Goal: Task Accomplishment & Management: Manage account settings

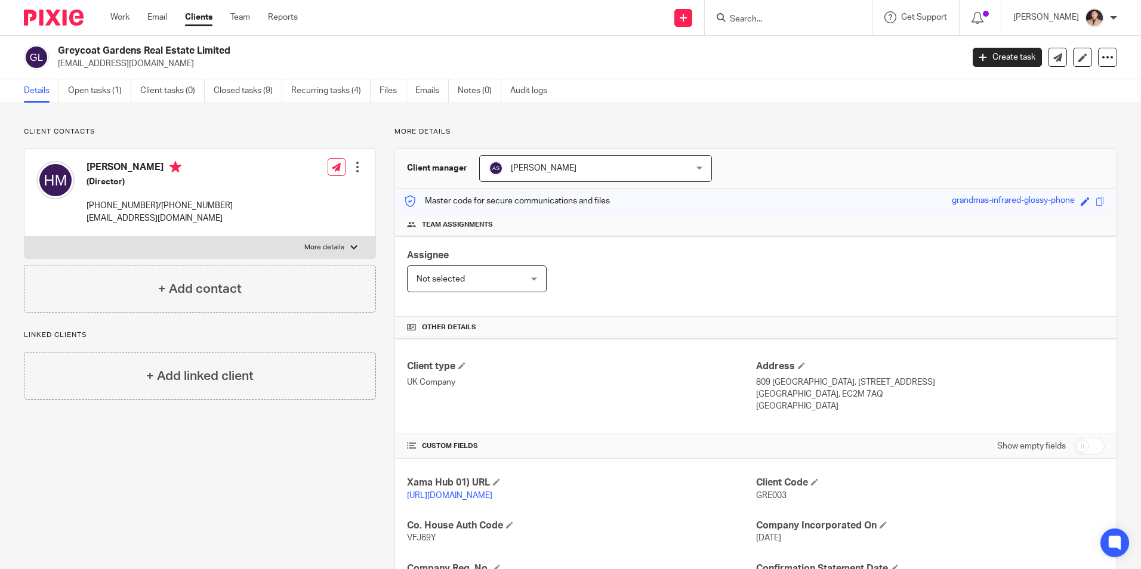
drag, startPoint x: 204, startPoint y: 167, endPoint x: 88, endPoint y: 166, distance: 116.3
click at [88, 166] on h4 "[PERSON_NAME]" at bounding box center [159, 168] width 146 height 15
copy h4 "[PERSON_NAME]"
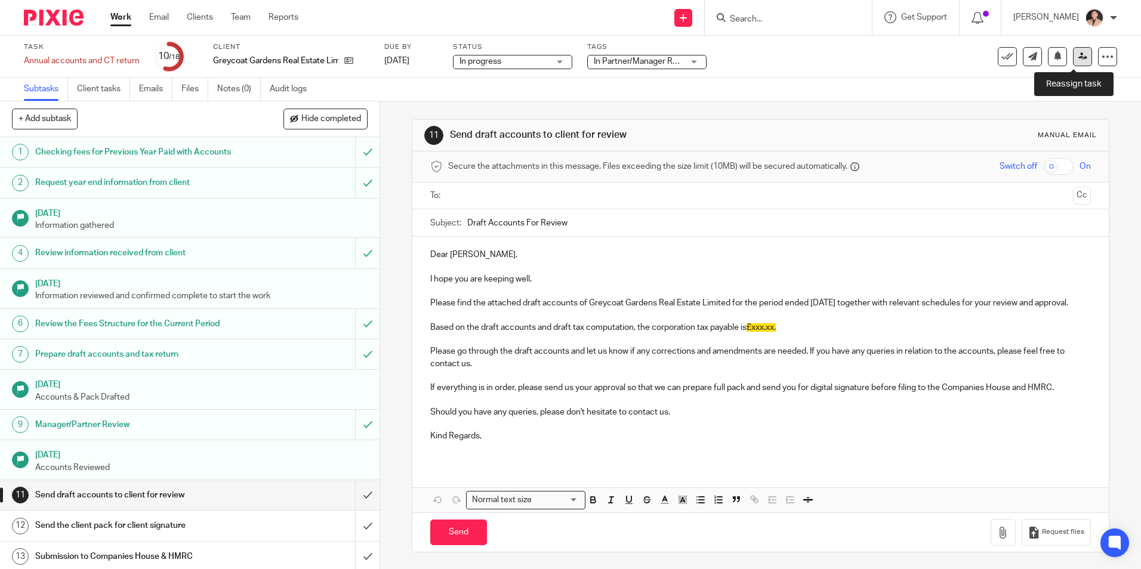
click at [1073, 55] on link at bounding box center [1082, 56] width 19 height 19
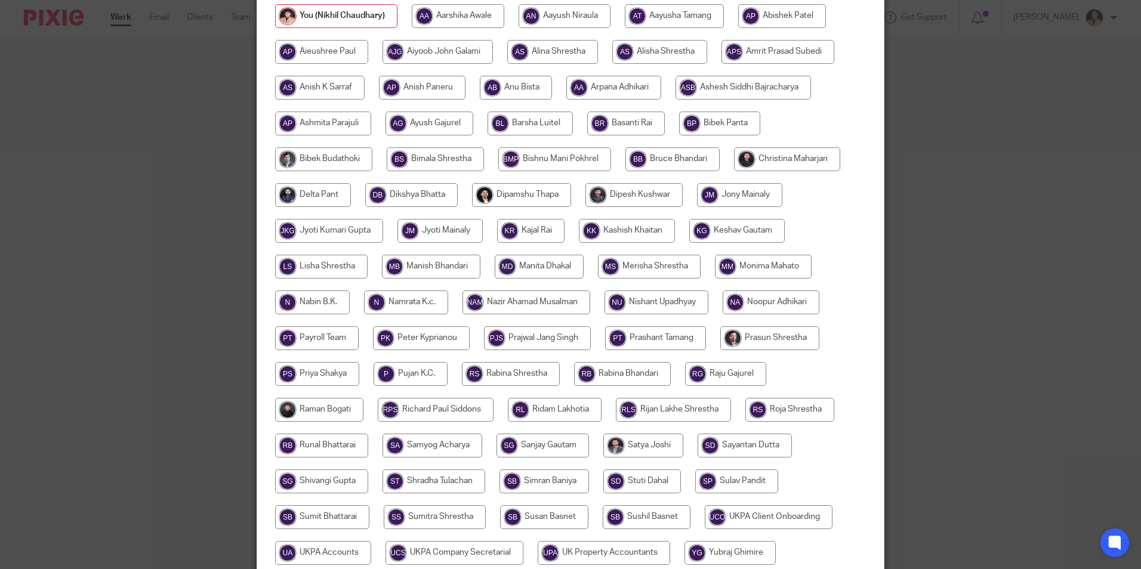
click at [762, 161] on input "radio" at bounding box center [787, 159] width 106 height 24
radio input "true"
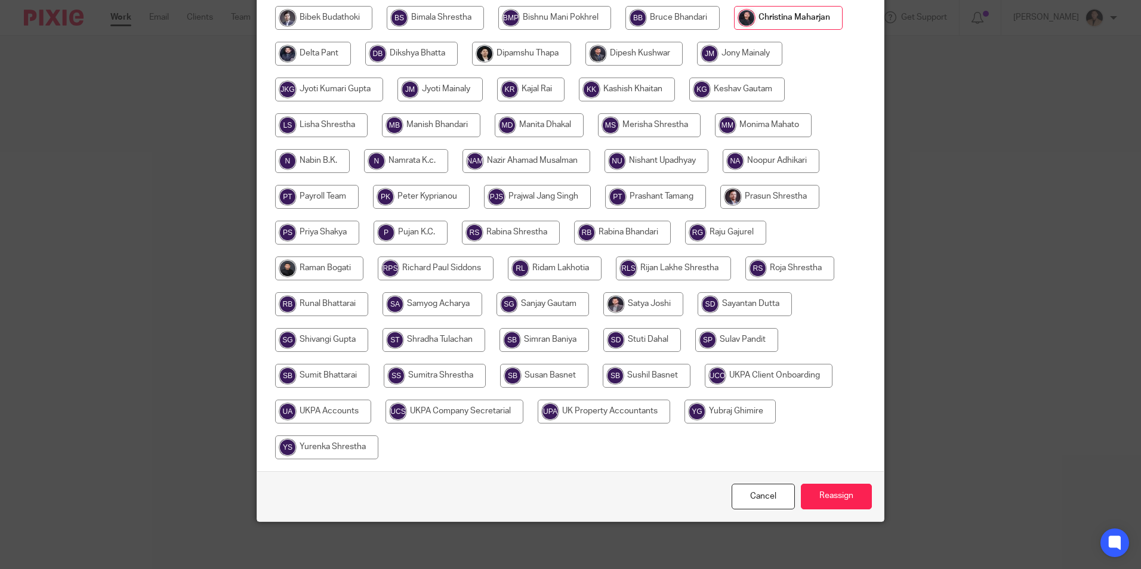
scroll to position [319, 0]
click at [821, 489] on input "Reassign" at bounding box center [836, 496] width 71 height 26
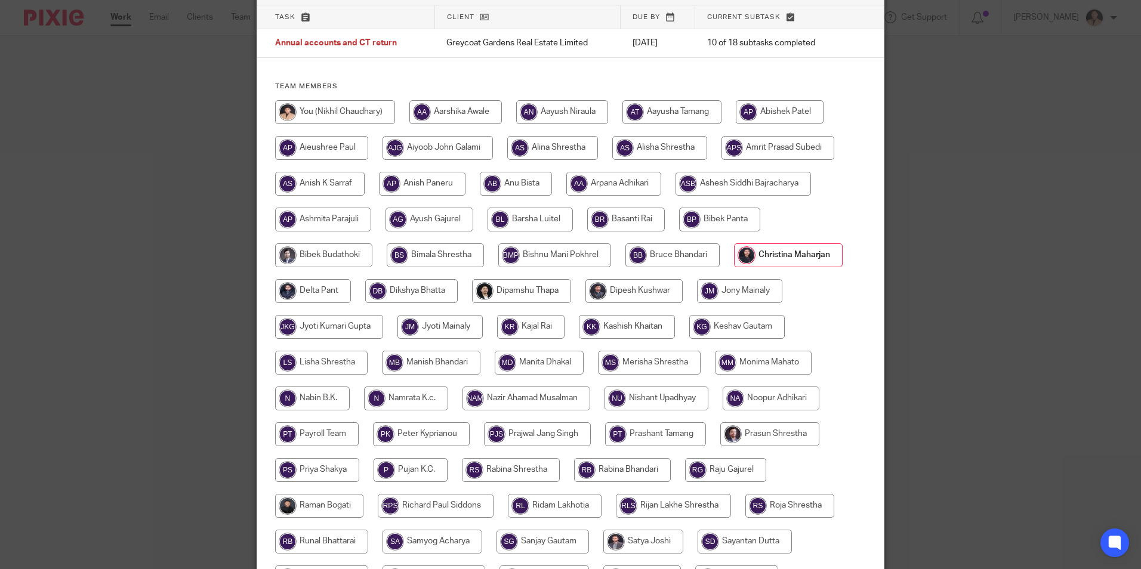
scroll to position [0, 0]
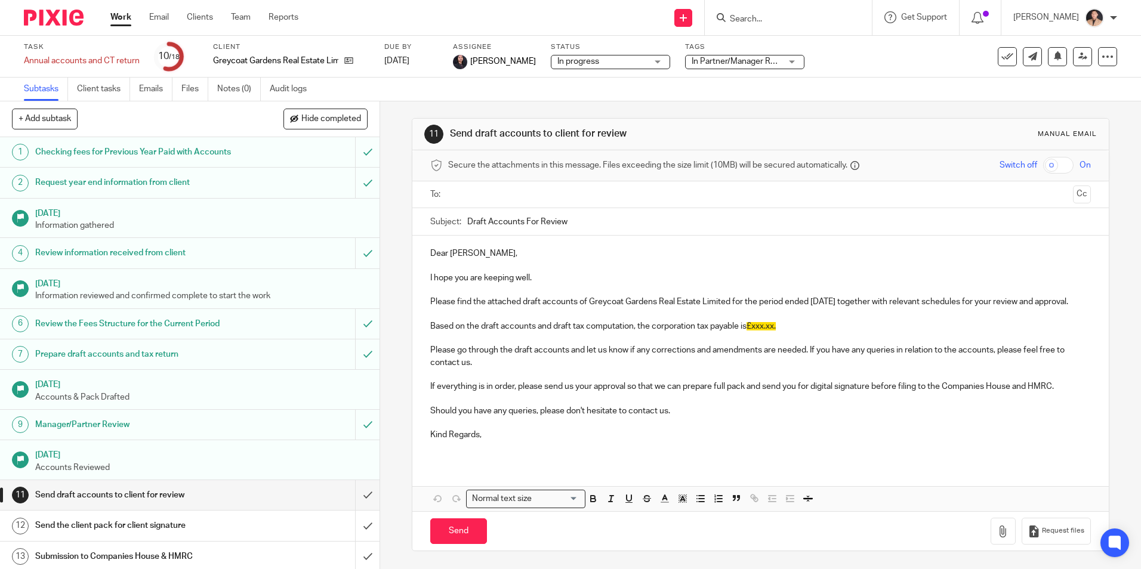
scroll to position [13, 0]
click at [129, 20] on link "Work" at bounding box center [120, 17] width 21 height 12
